Goal: Transaction & Acquisition: Obtain resource

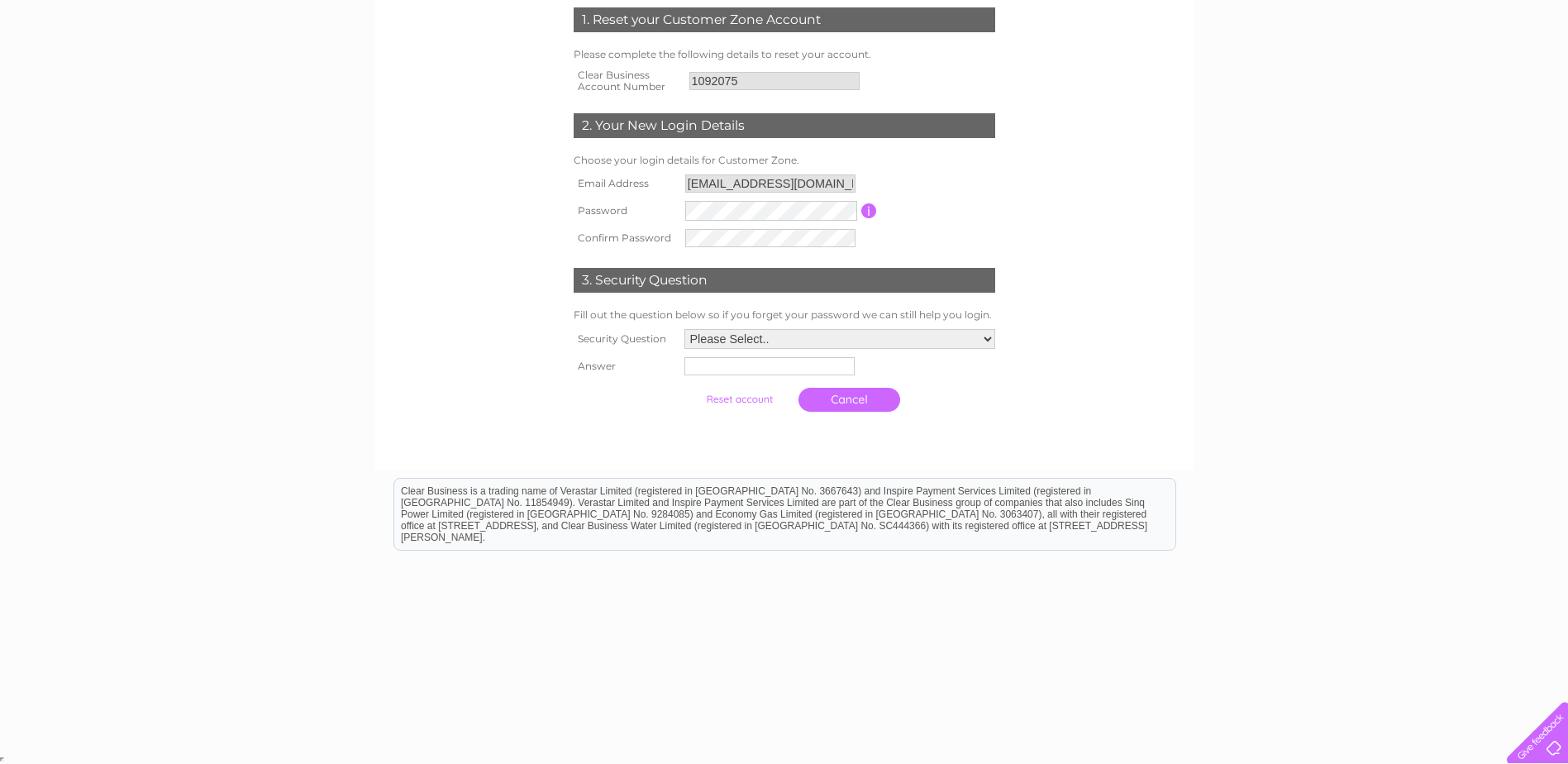
scroll to position [245, 0]
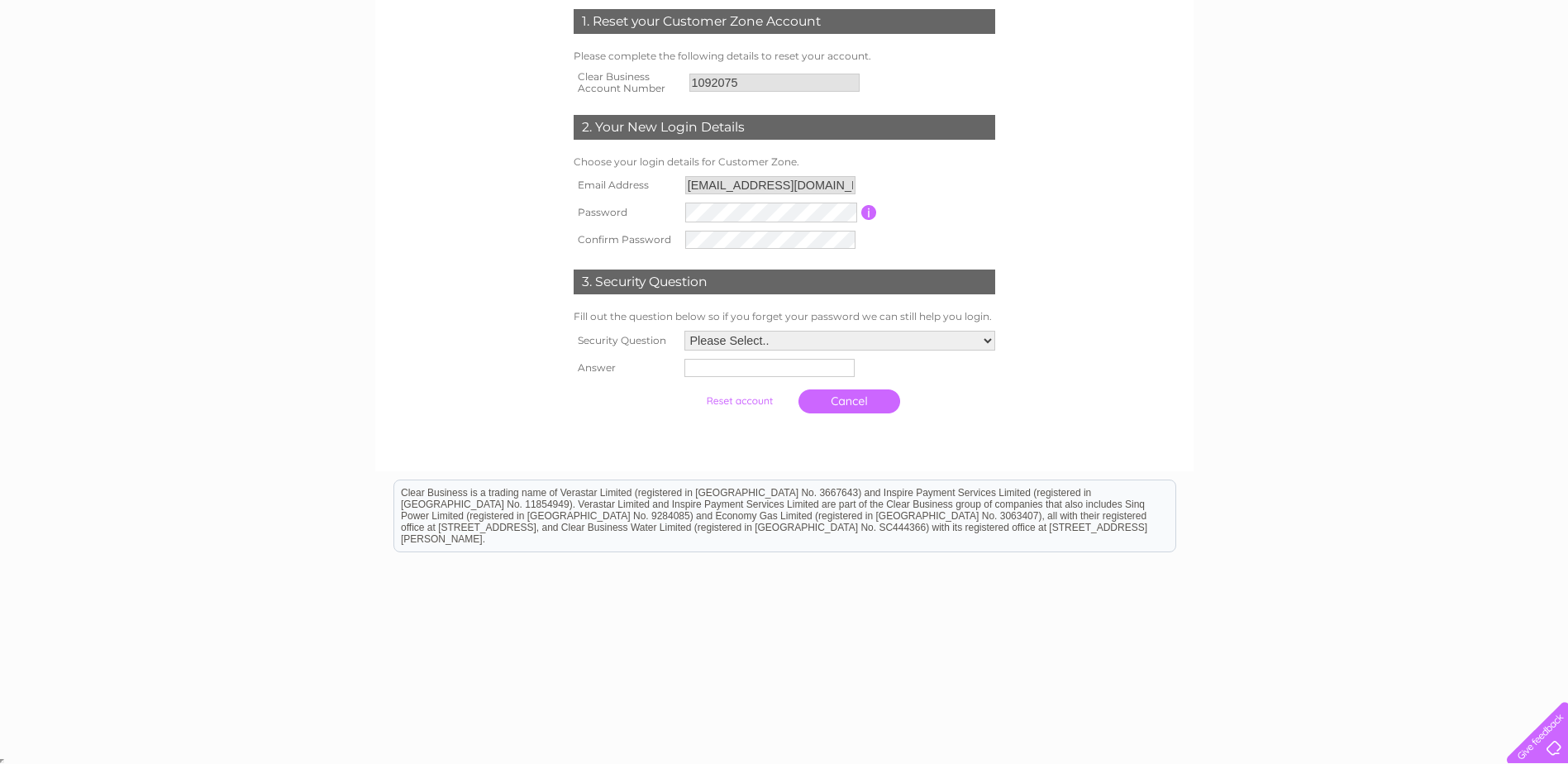
click at [832, 397] on link "Cancel" at bounding box center [848, 402] width 102 height 24
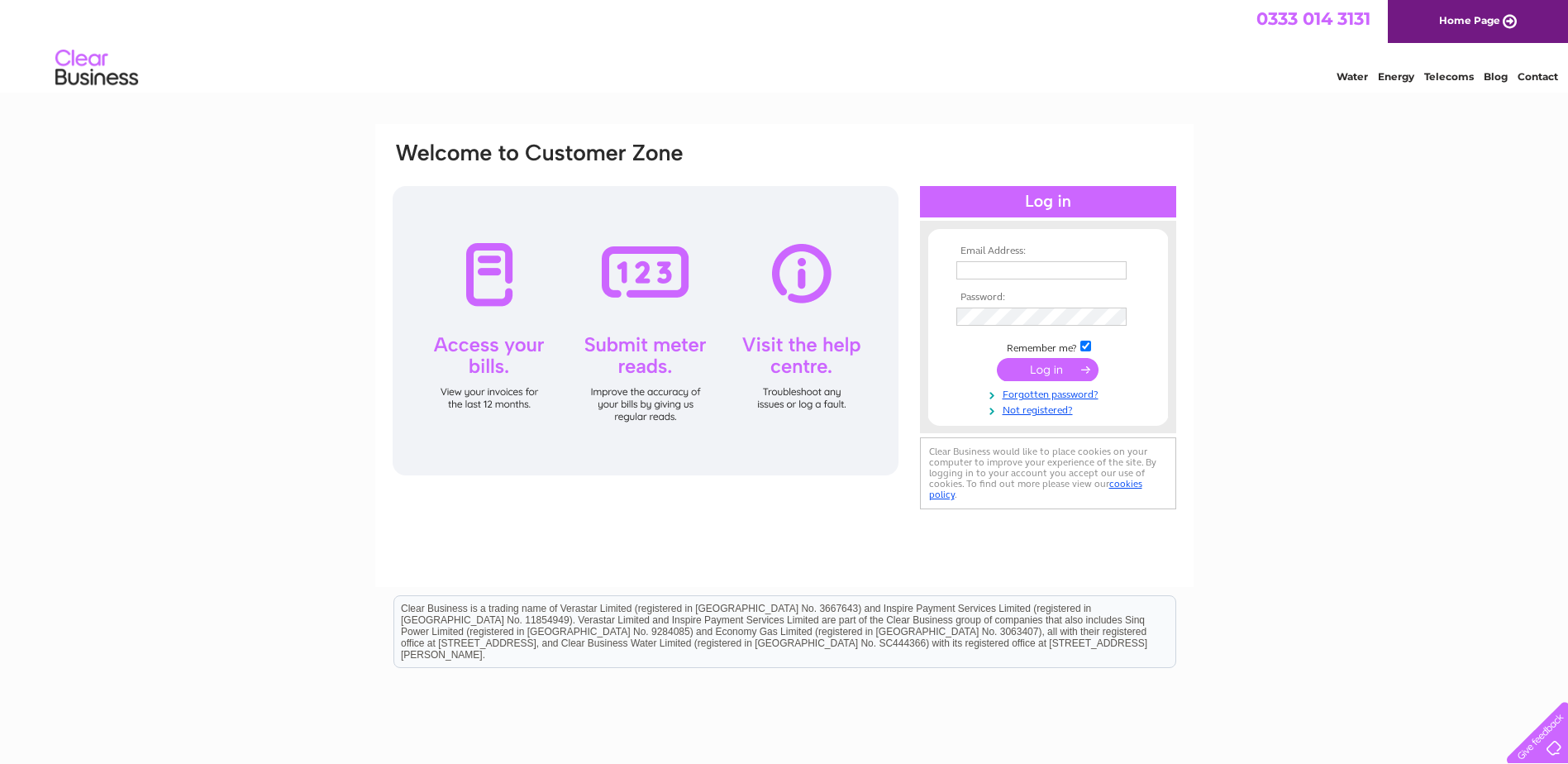
click at [1003, 252] on th "Email Address:" at bounding box center [1047, 250] width 192 height 11
click at [993, 278] on input "text" at bounding box center [1042, 270] width 172 height 20
type input "[EMAIL_ADDRESS][DOMAIN_NAME]"
click at [1049, 367] on input "submit" at bounding box center [1047, 371] width 102 height 23
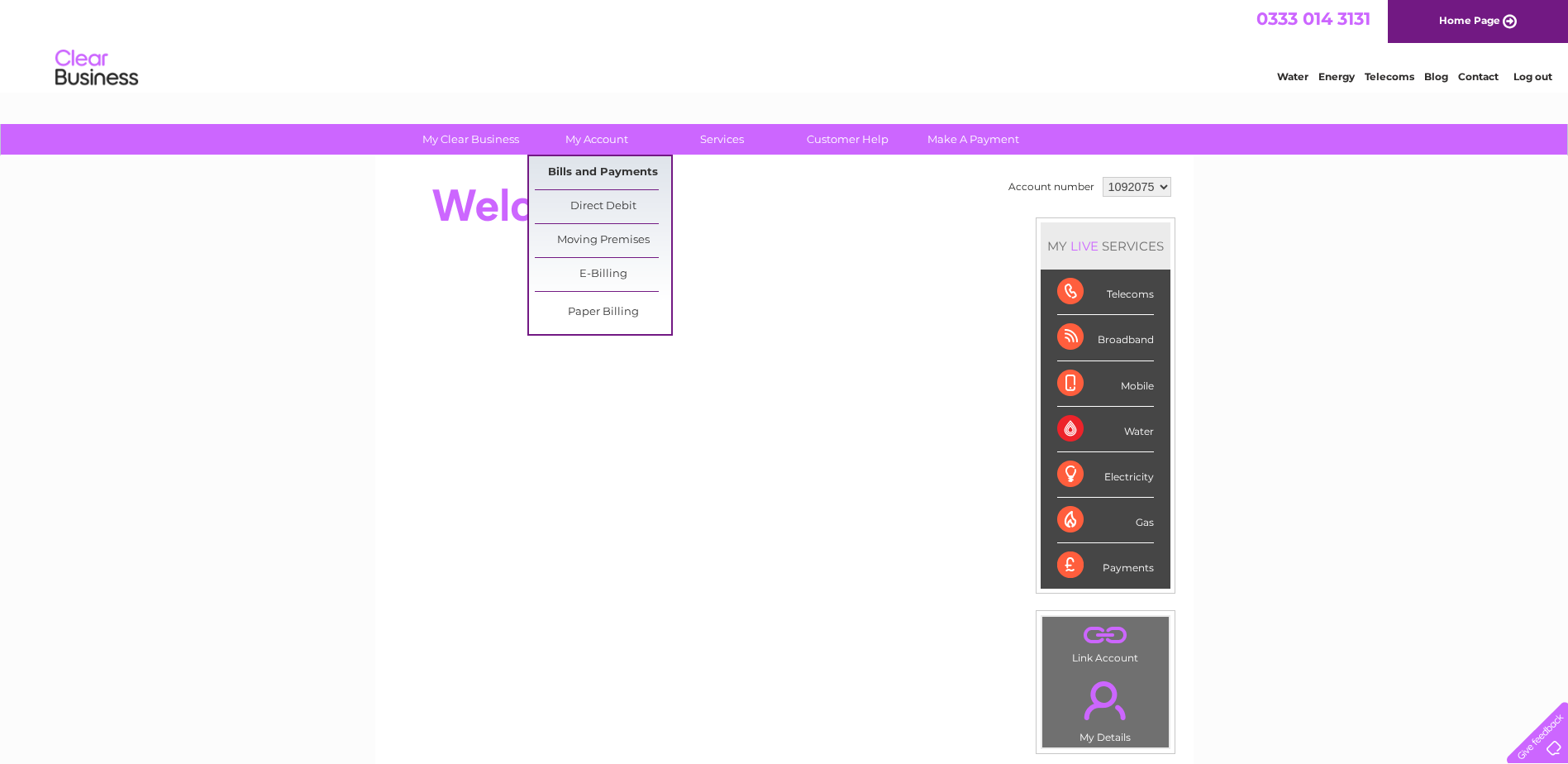
click at [587, 171] on link "Bills and Payments" at bounding box center [602, 173] width 136 height 33
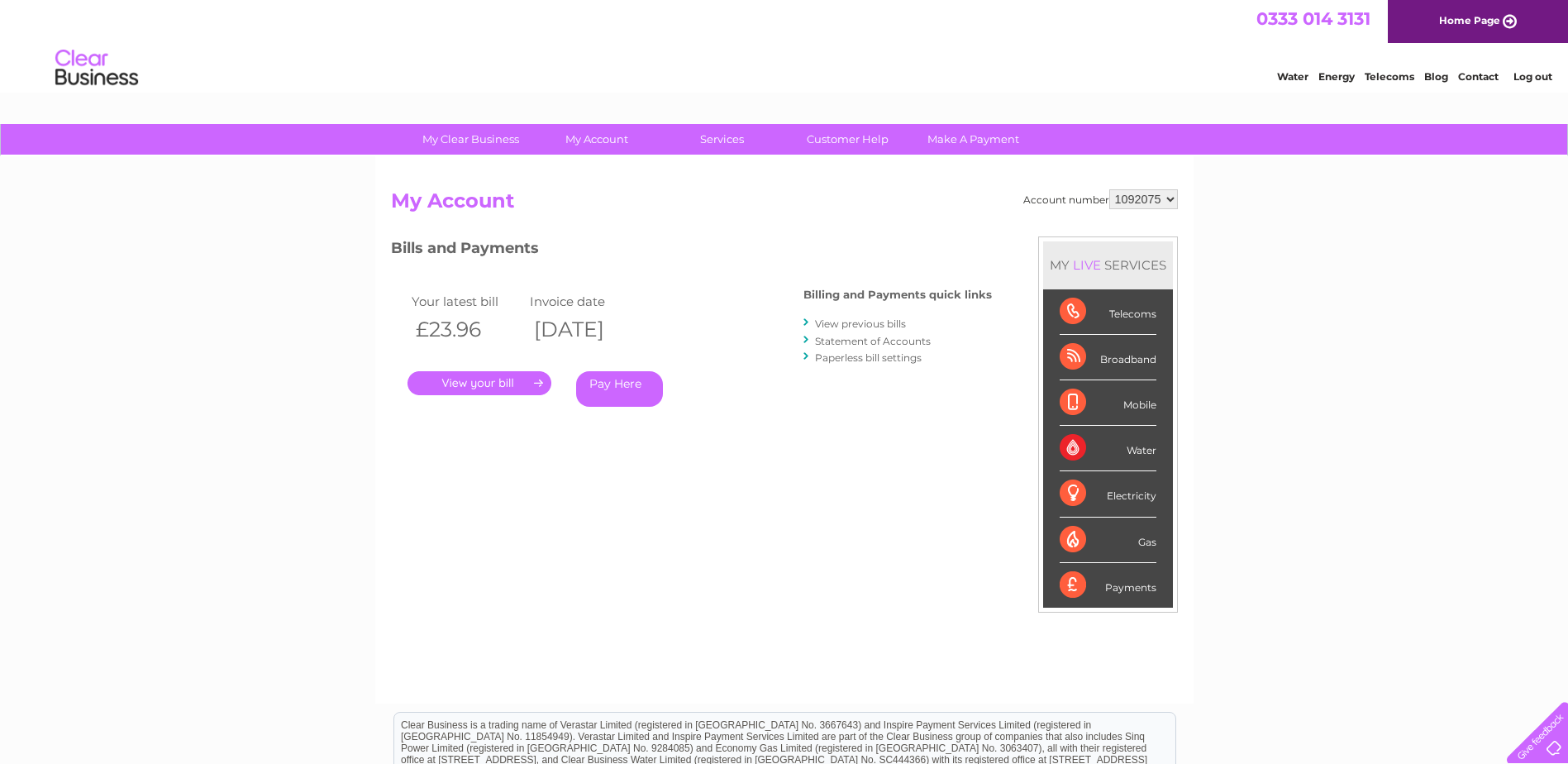
scroll to position [83, 0]
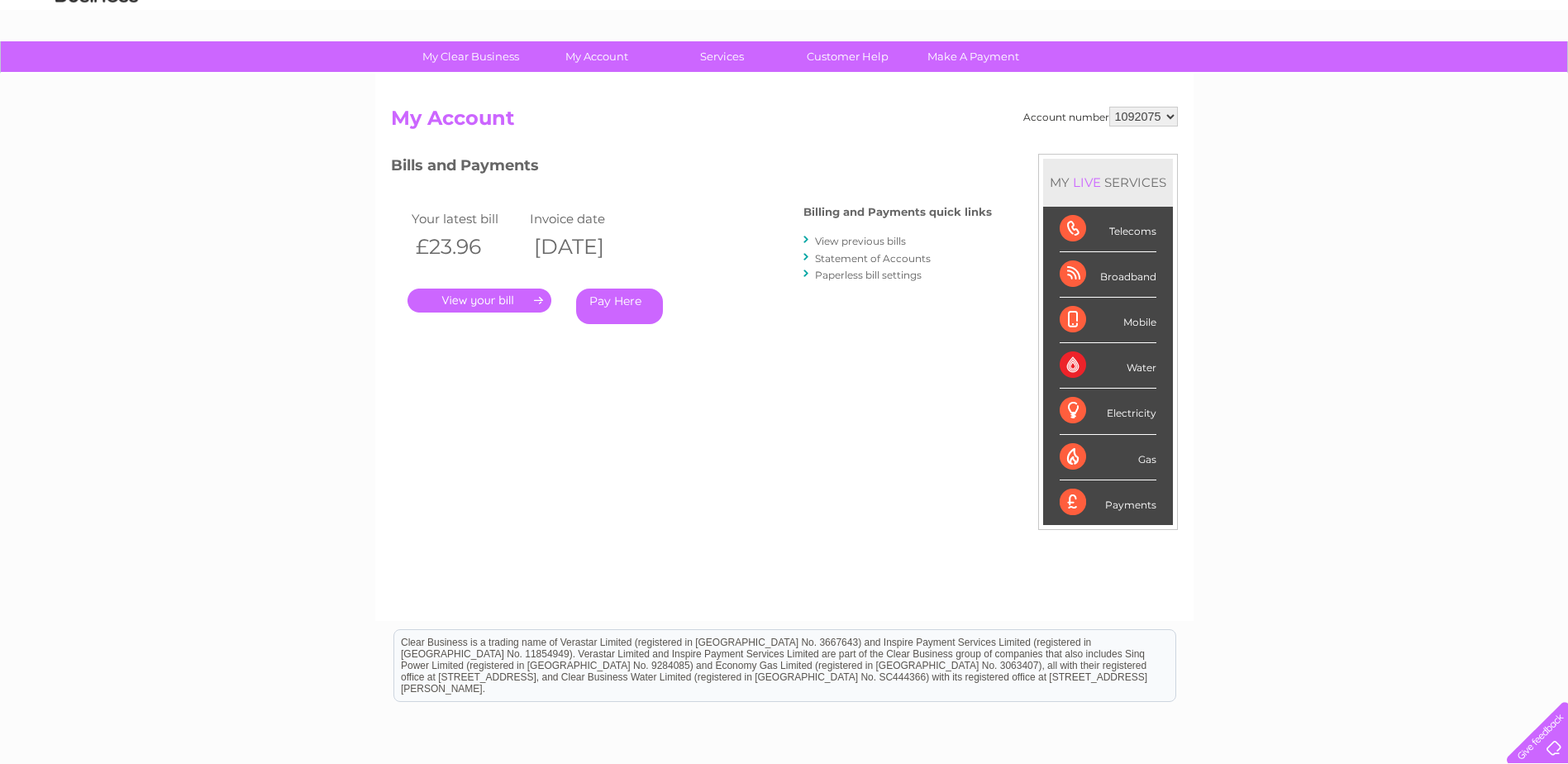
click at [874, 240] on link "View previous bills" at bounding box center [860, 241] width 91 height 12
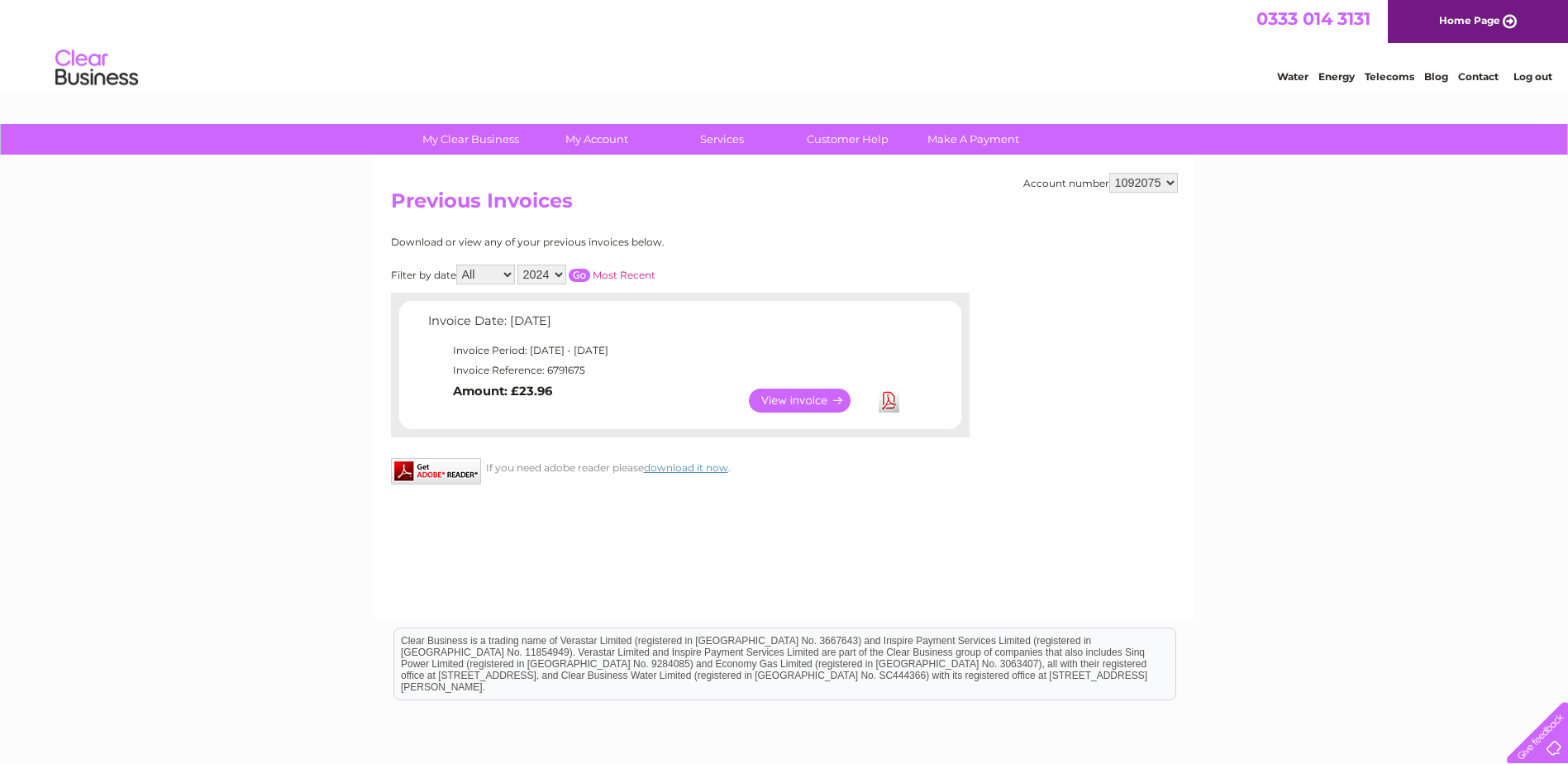
click at [542, 267] on select "2024" at bounding box center [541, 274] width 49 height 20
click at [545, 270] on select "2024" at bounding box center [541, 274] width 49 height 20
click at [498, 273] on select "All August" at bounding box center [486, 274] width 59 height 20
select select "8"
click at [458, 264] on select "All August" at bounding box center [486, 274] width 59 height 20
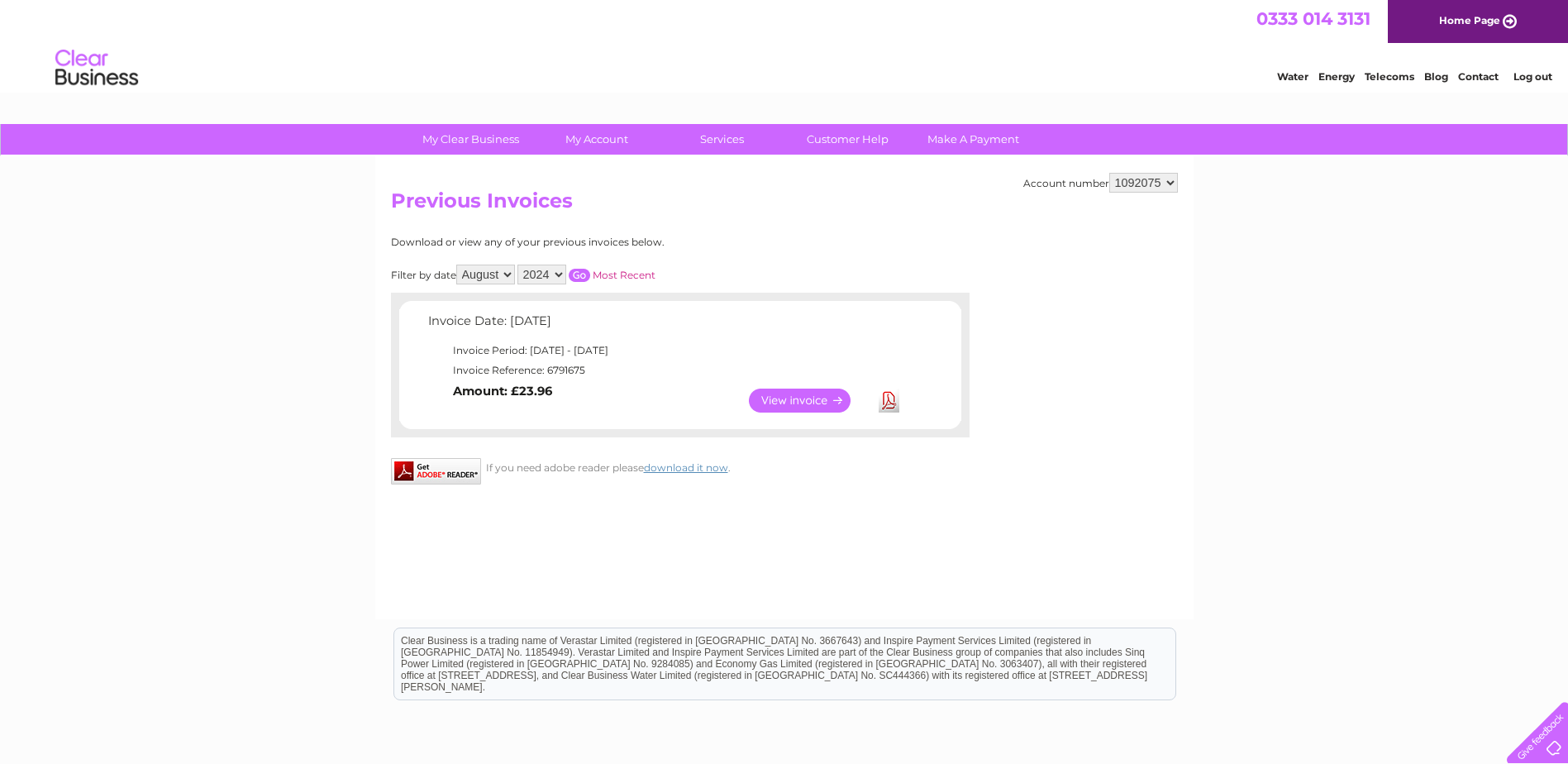
click at [580, 273] on input "button" at bounding box center [579, 275] width 22 height 13
click at [801, 402] on link "View" at bounding box center [809, 401] width 122 height 24
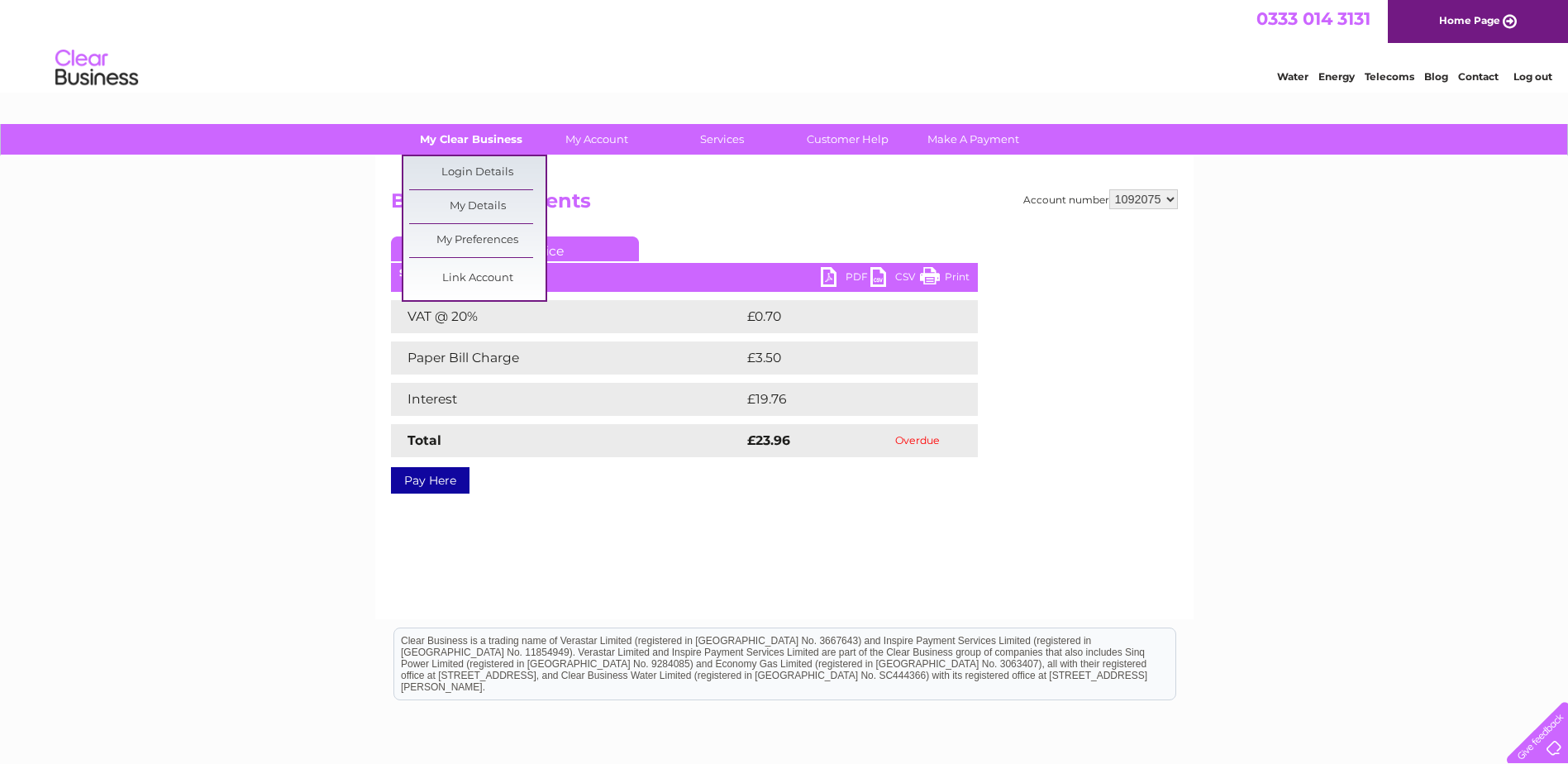
click at [466, 140] on link "My Clear Business" at bounding box center [470, 139] width 136 height 30
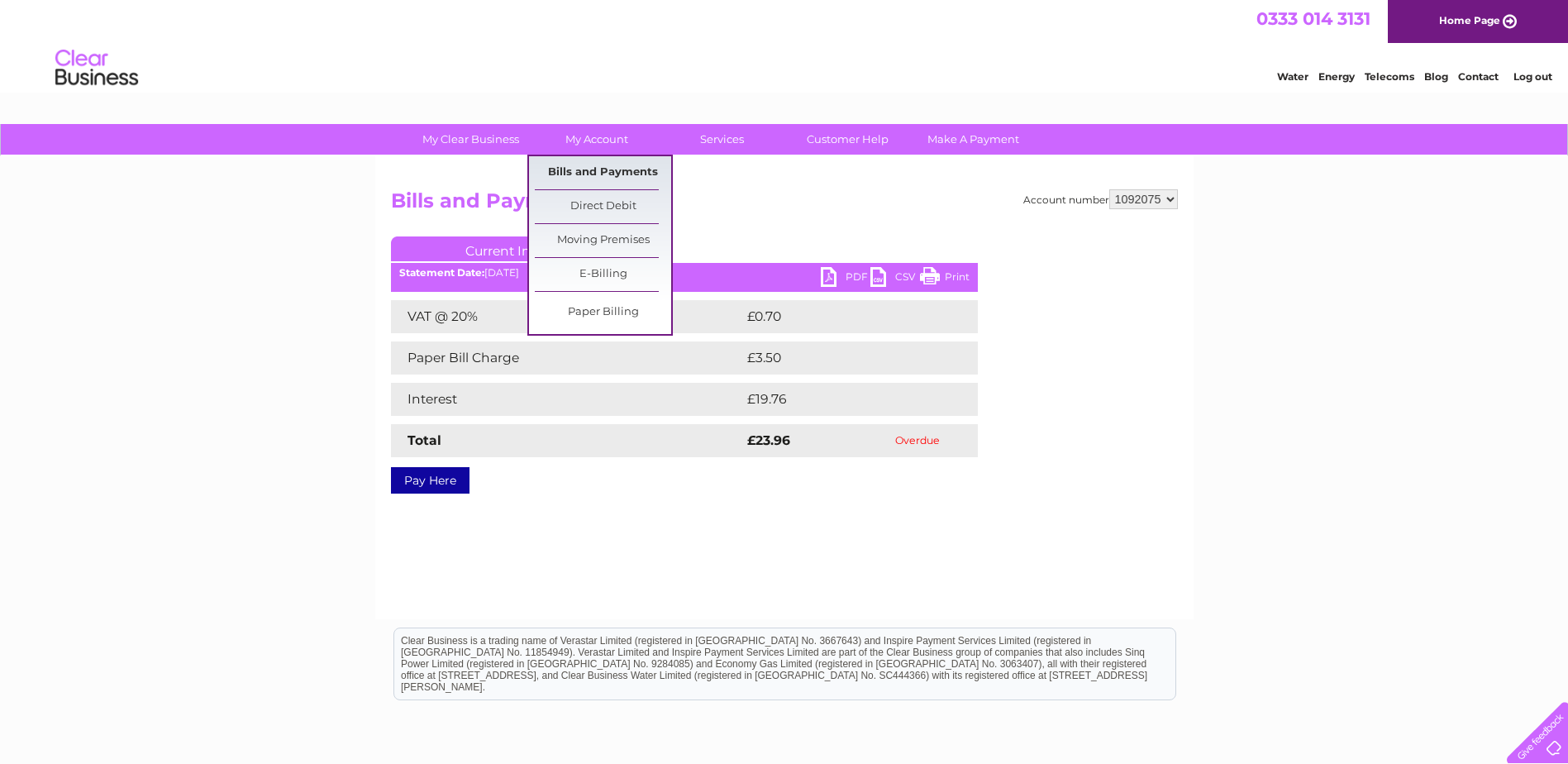
click at [594, 165] on link "Bills and Payments" at bounding box center [602, 173] width 136 height 33
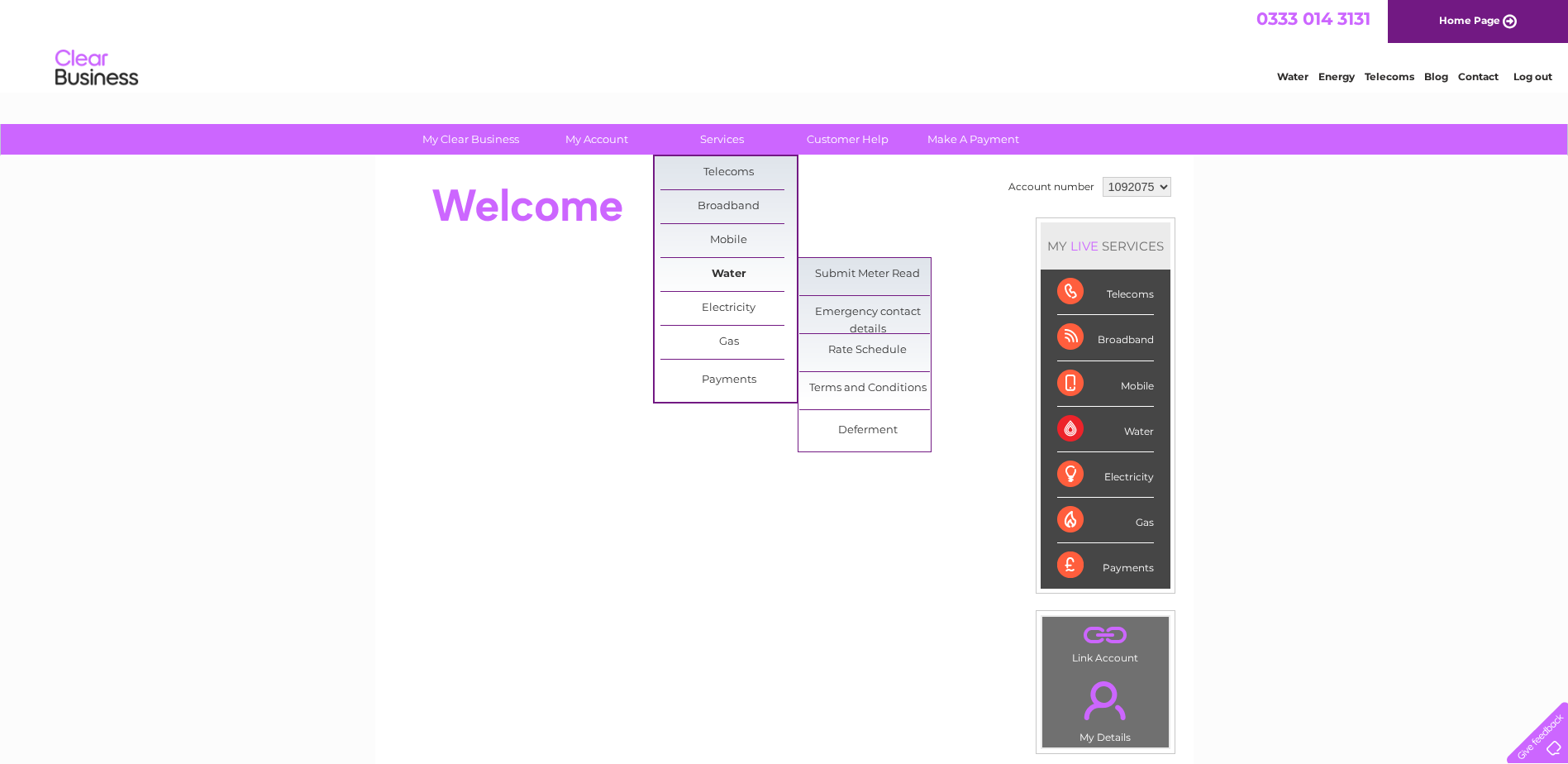
click at [731, 270] on link "Water" at bounding box center [728, 275] width 136 height 33
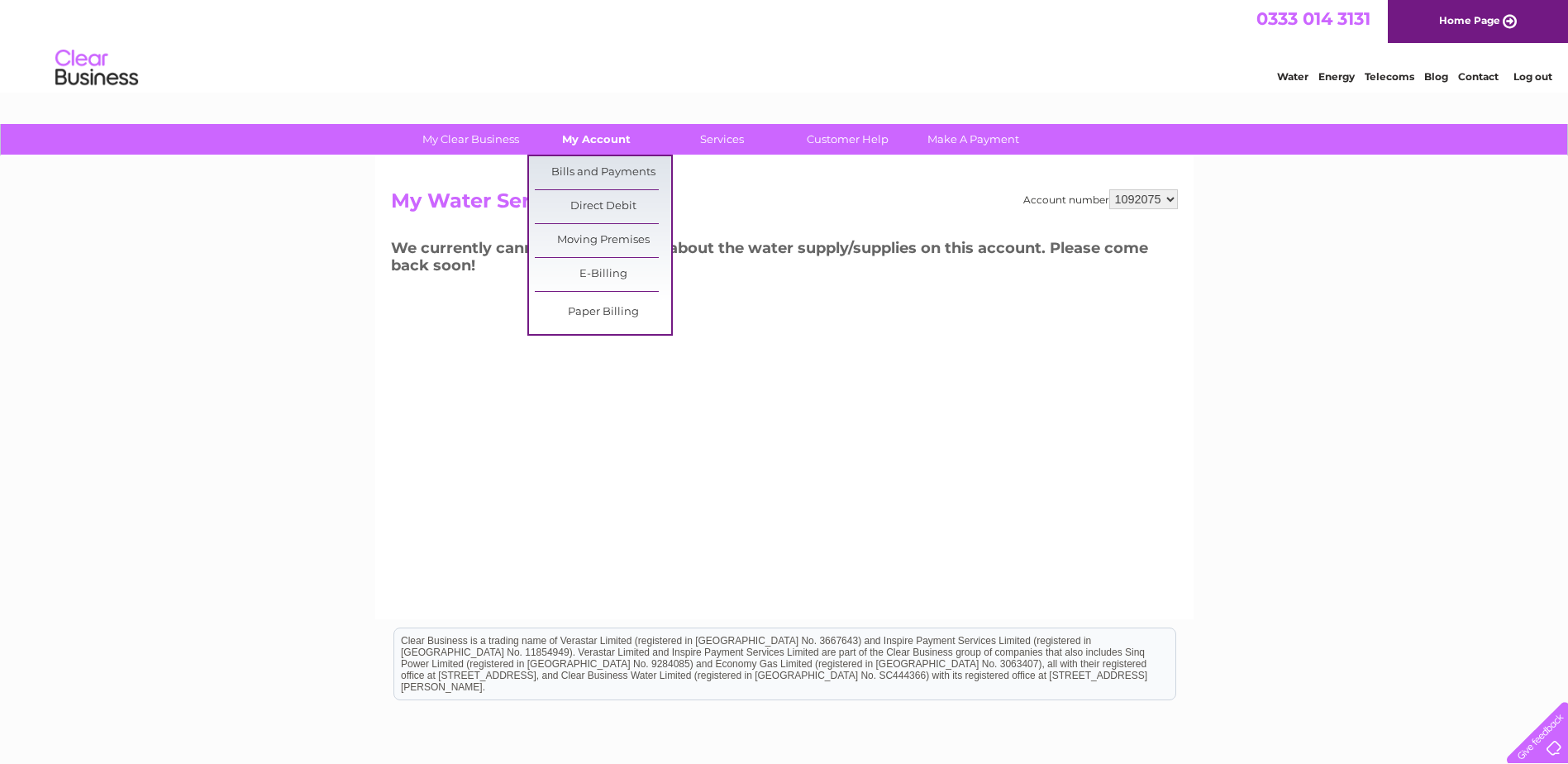
click at [595, 143] on link "My Account" at bounding box center [596, 139] width 136 height 30
click at [596, 180] on link "Bills and Payments" at bounding box center [602, 173] width 136 height 33
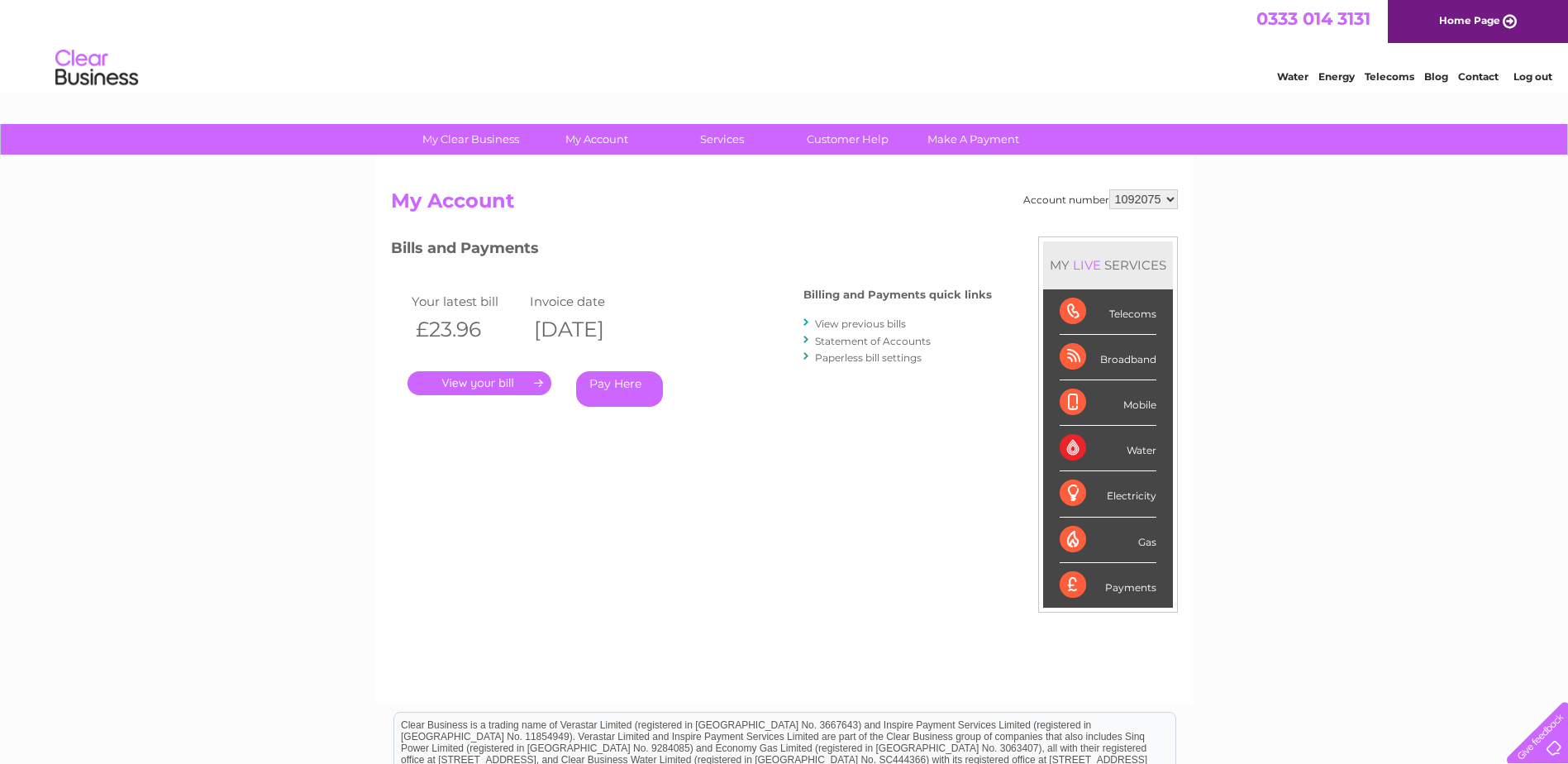
click at [497, 381] on link "." at bounding box center [479, 383] width 143 height 24
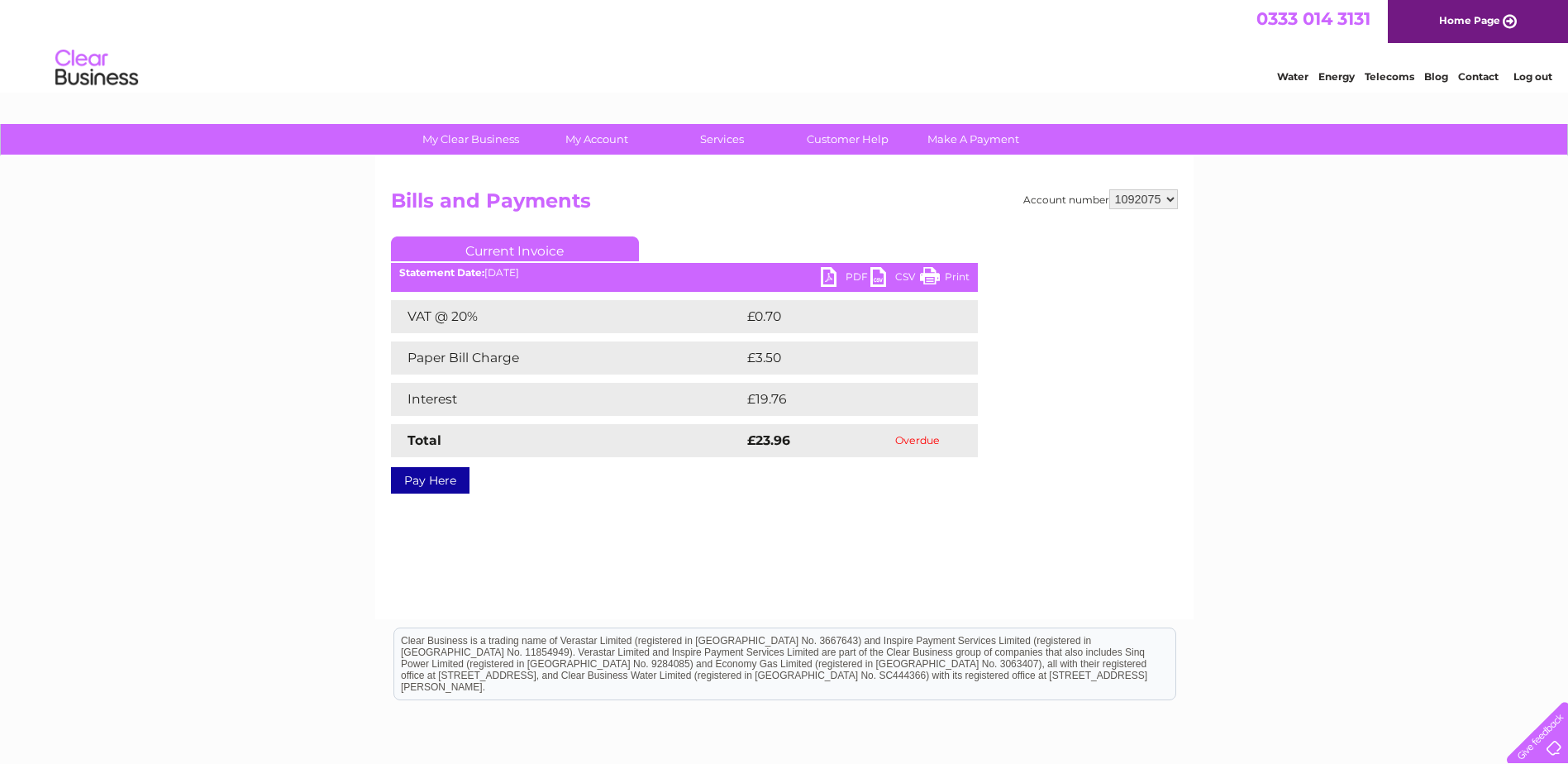
click at [853, 282] on link "PDF" at bounding box center [845, 279] width 50 height 24
